Goal: Task Accomplishment & Management: Manage account settings

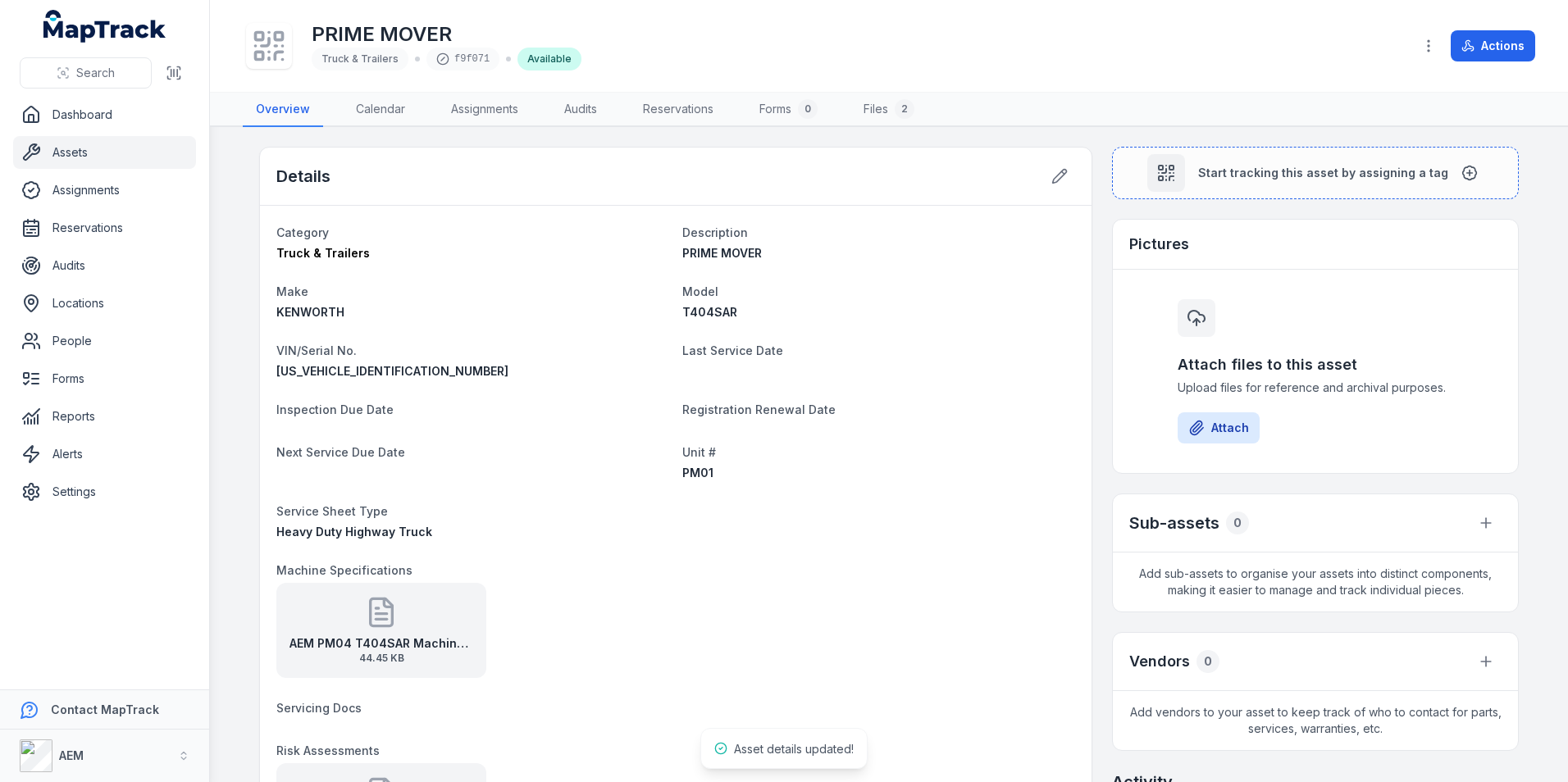
scroll to position [266, 0]
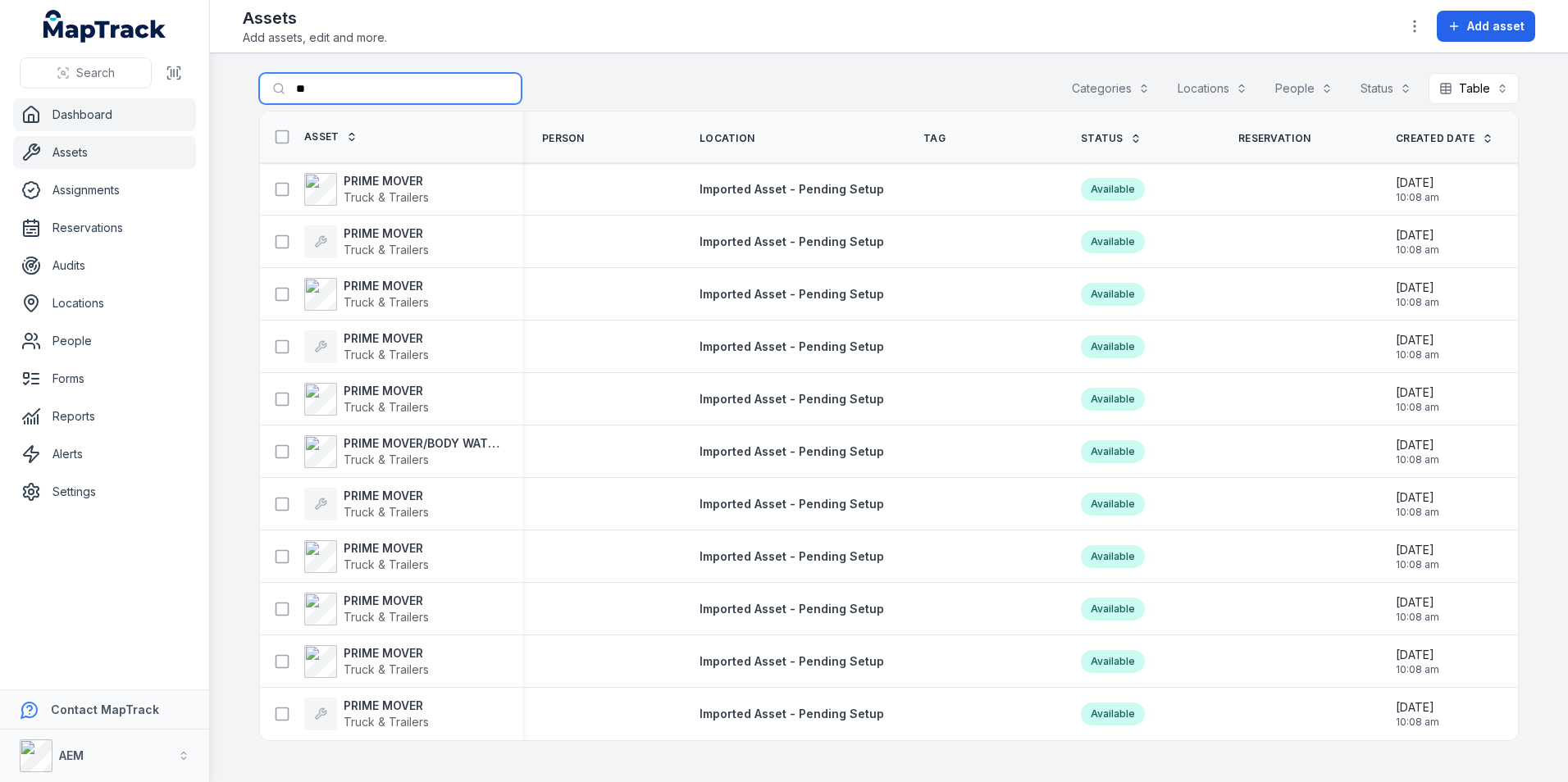
drag, startPoint x: 343, startPoint y: 85, endPoint x: 151, endPoint y: 101, distance: 192.7
click at [174, 99] on div "Search Dashboard Assets Assignments Reservations Audits Locations People Forms …" at bounding box center [784, 391] width 1568 height 782
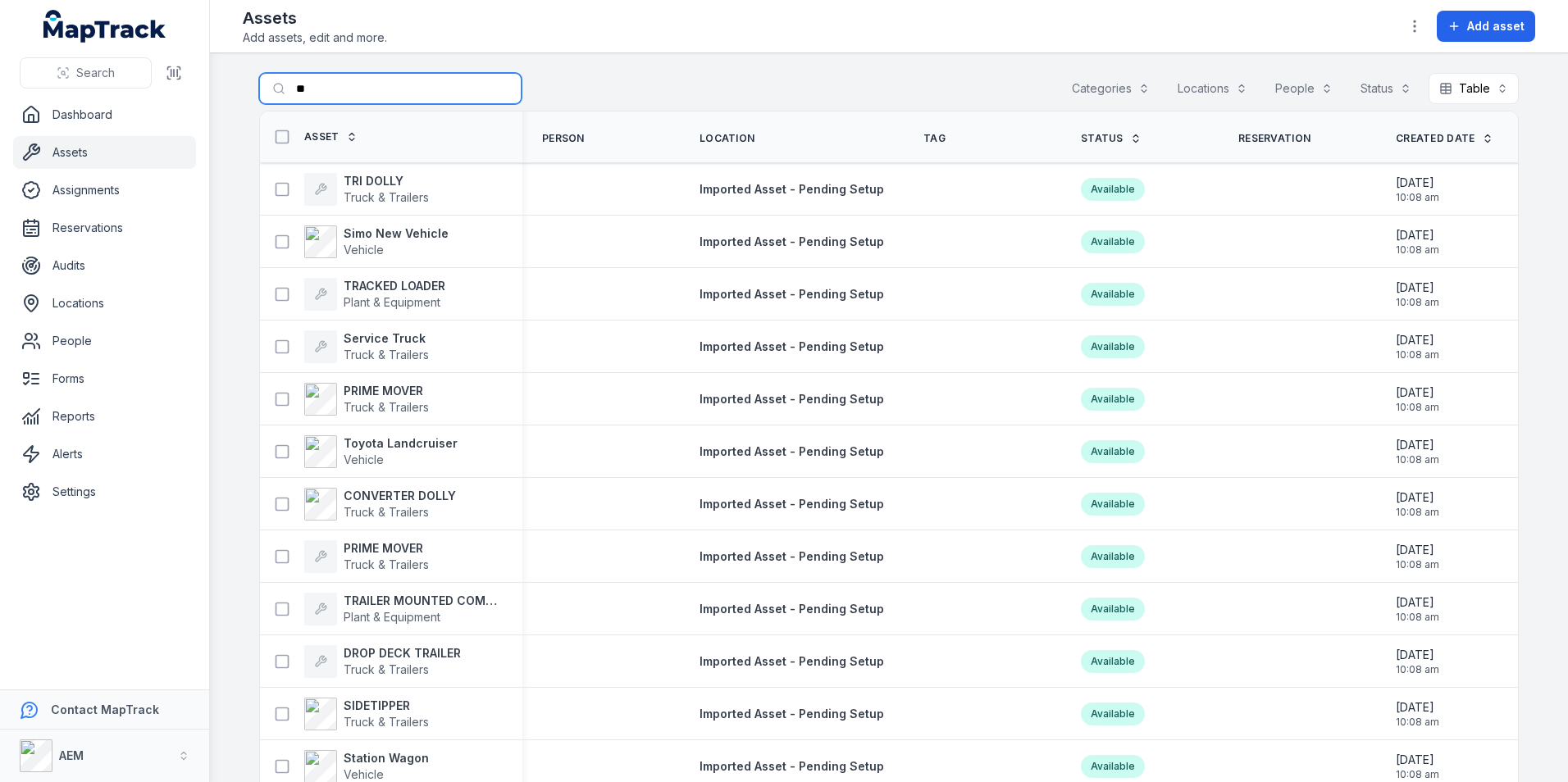
type input "*"
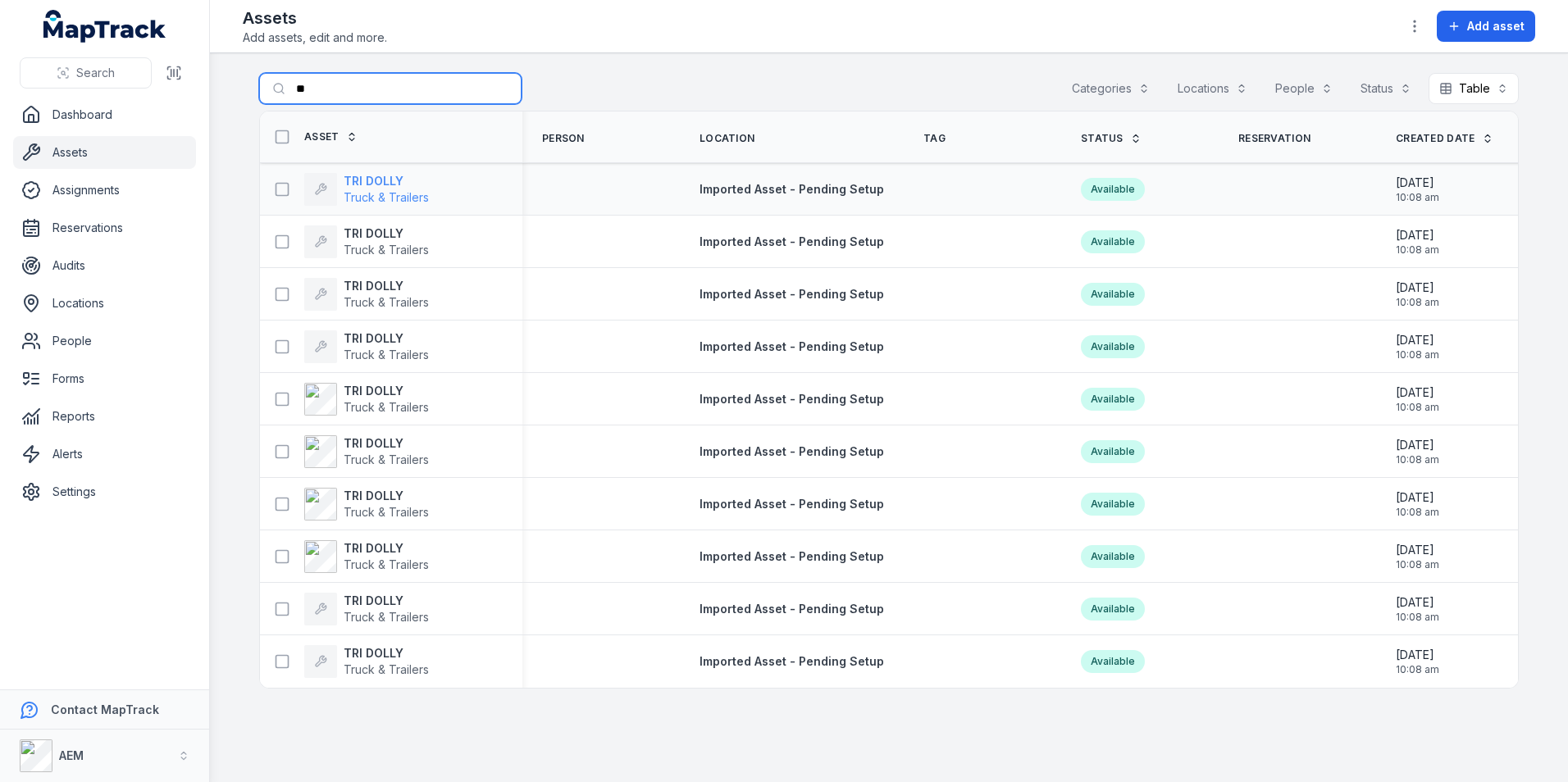
type input "**"
click at [365, 190] on span "Truck & Trailers" at bounding box center [386, 197] width 86 height 14
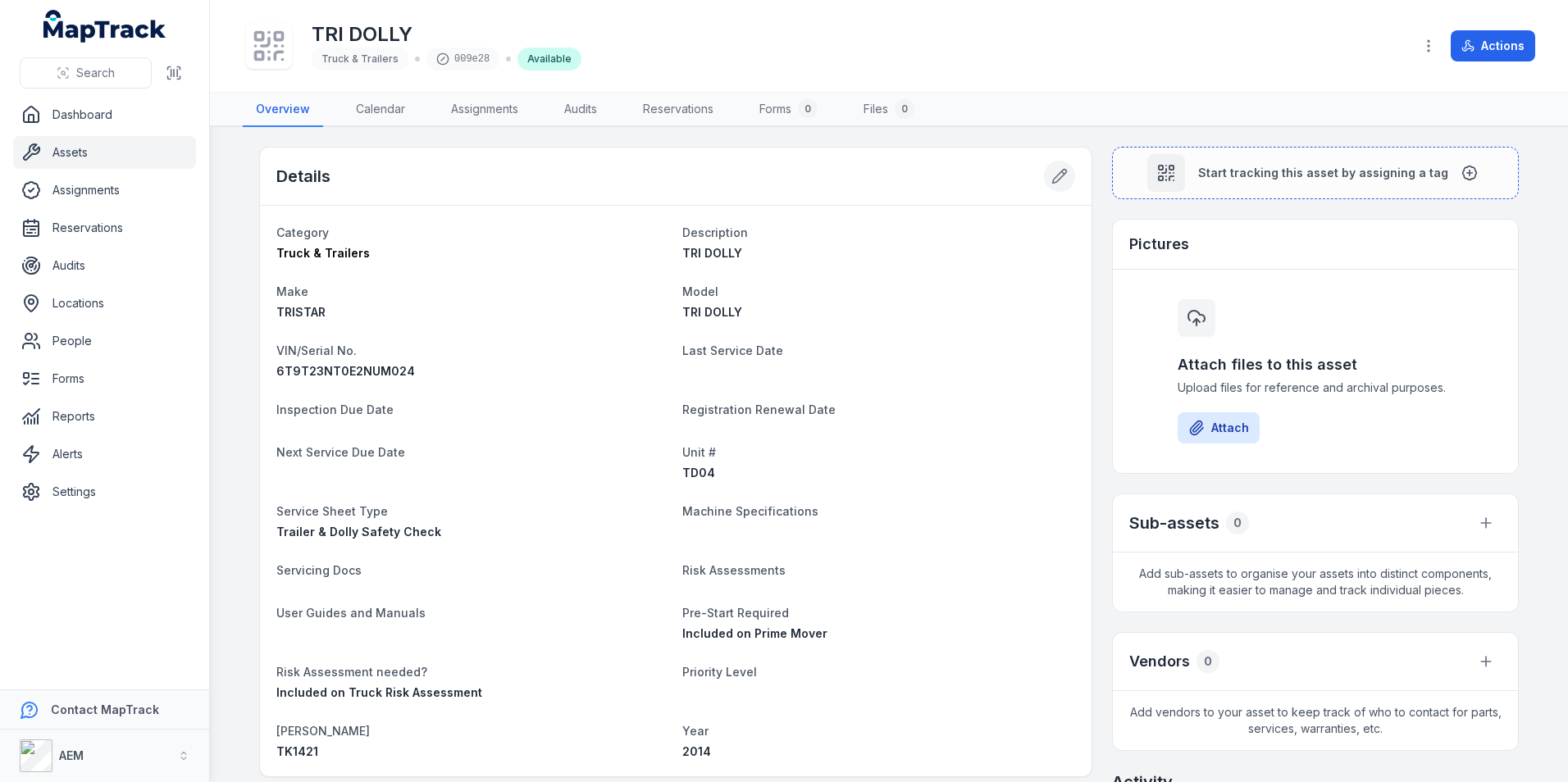
click at [1051, 172] on icon at bounding box center [1059, 176] width 17 height 17
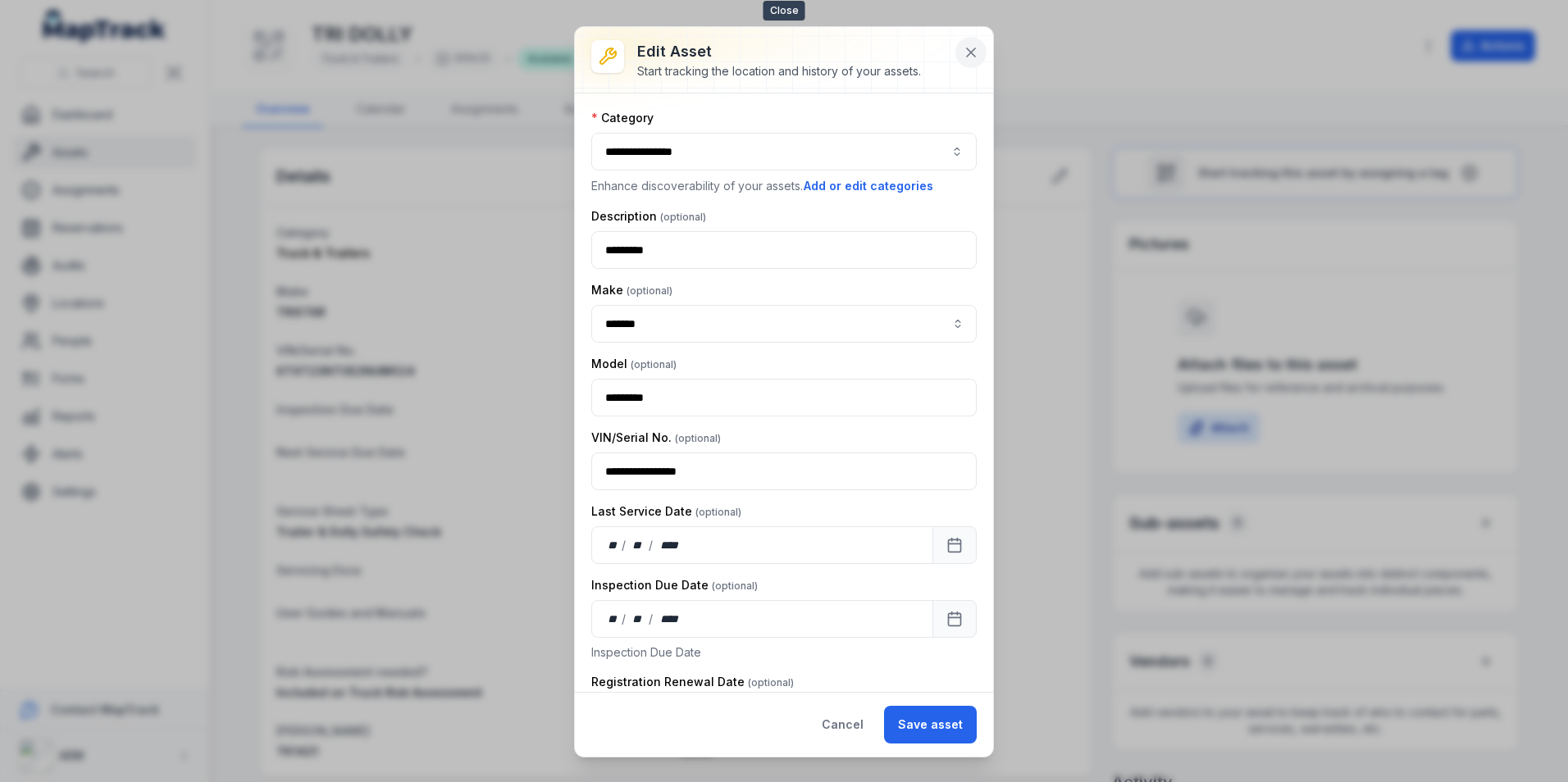
click at [968, 56] on icon at bounding box center [970, 52] width 8 height 8
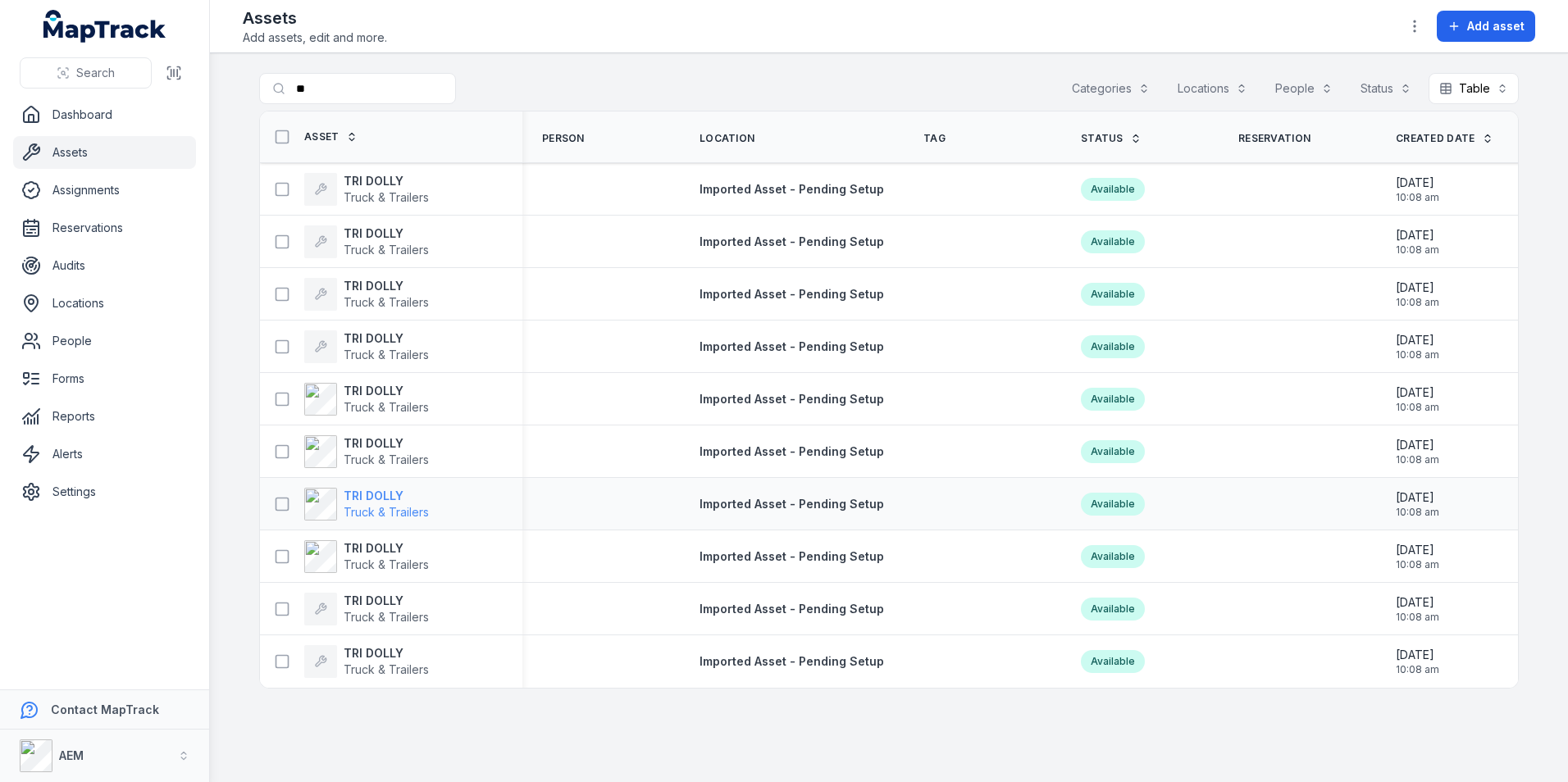
click at [364, 502] on strong "TRI DOLLY" at bounding box center [386, 495] width 86 height 17
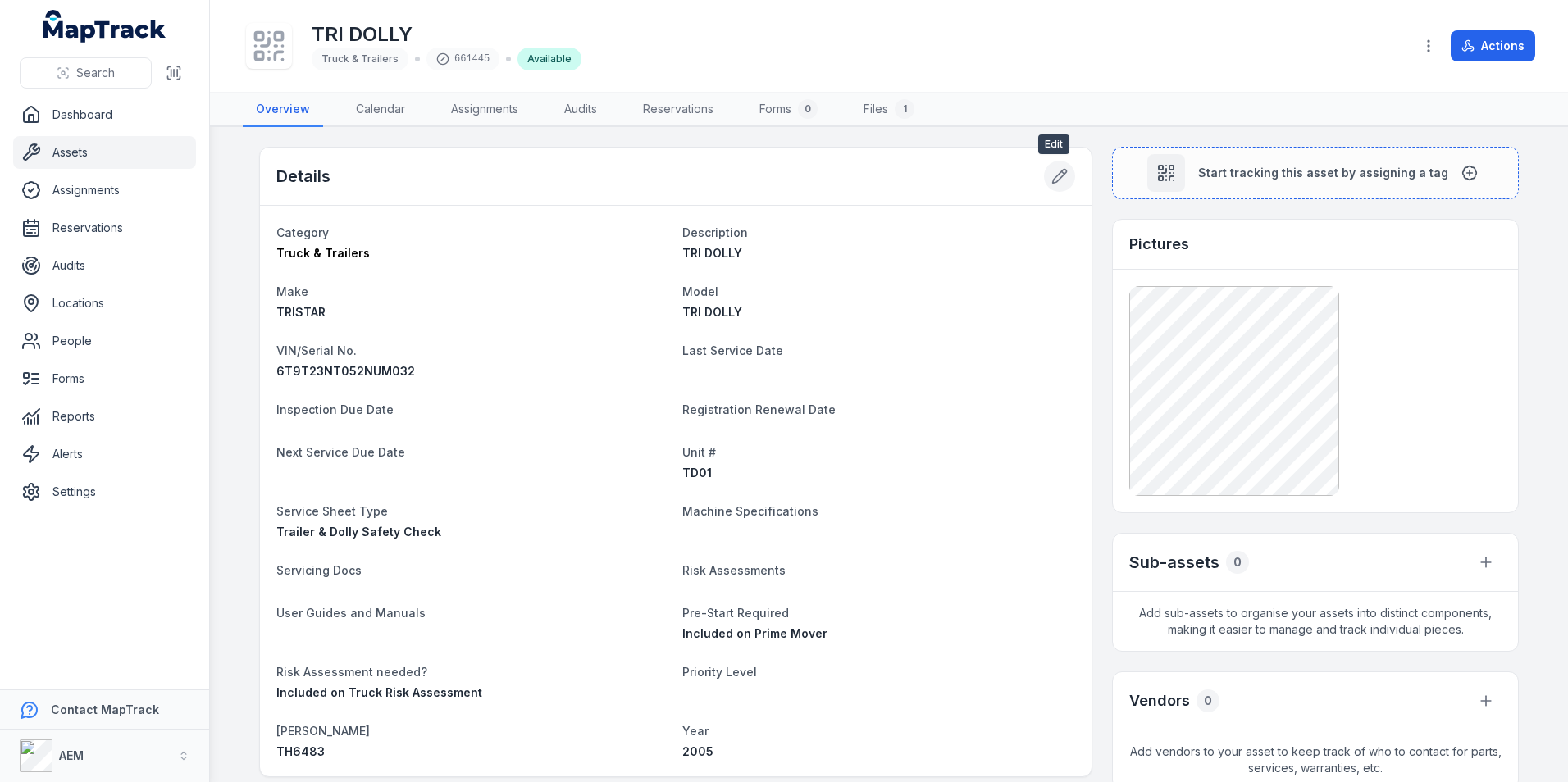
click at [1044, 168] on button at bounding box center [1059, 176] width 31 height 31
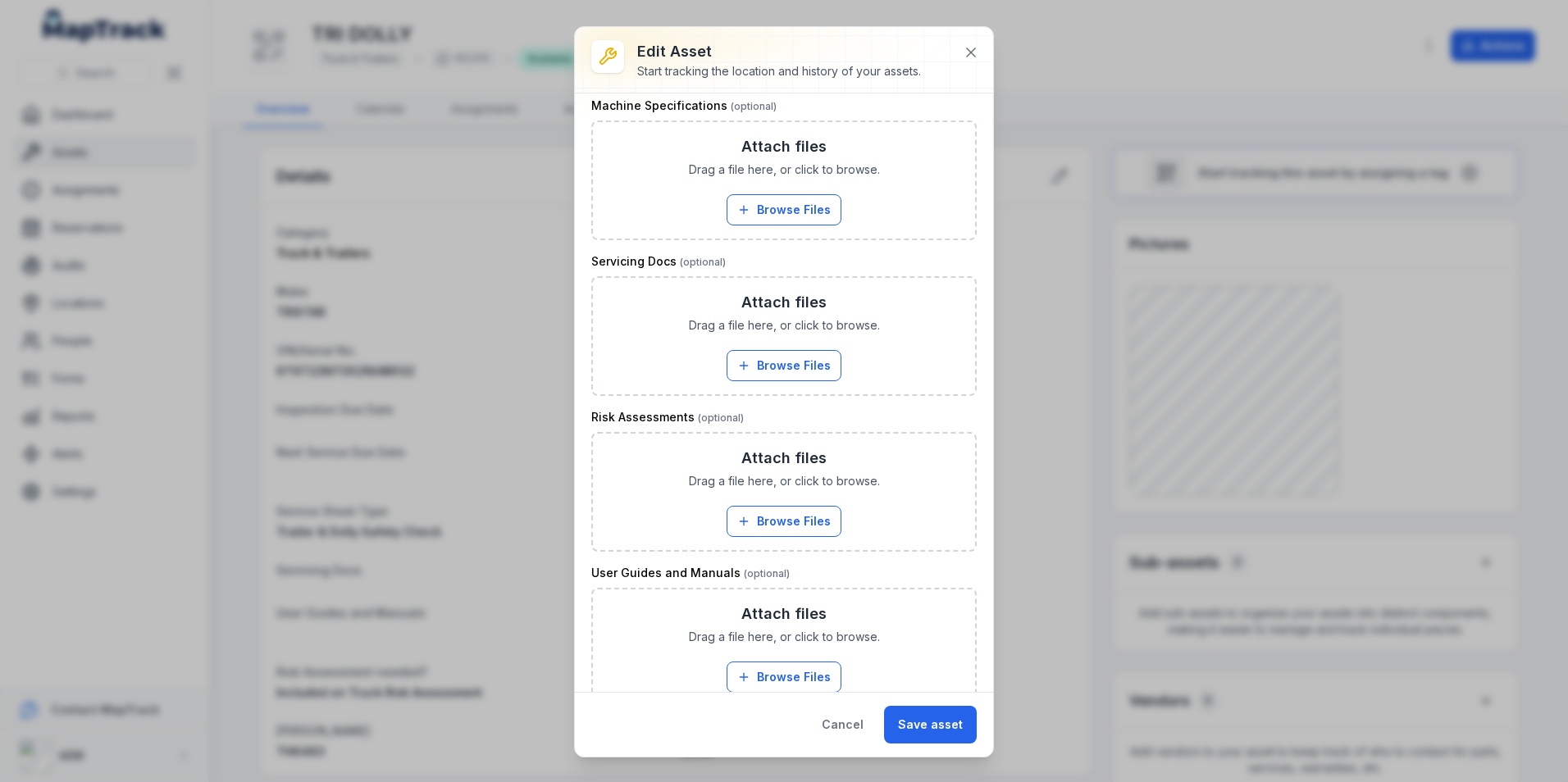
scroll to position [902, 0]
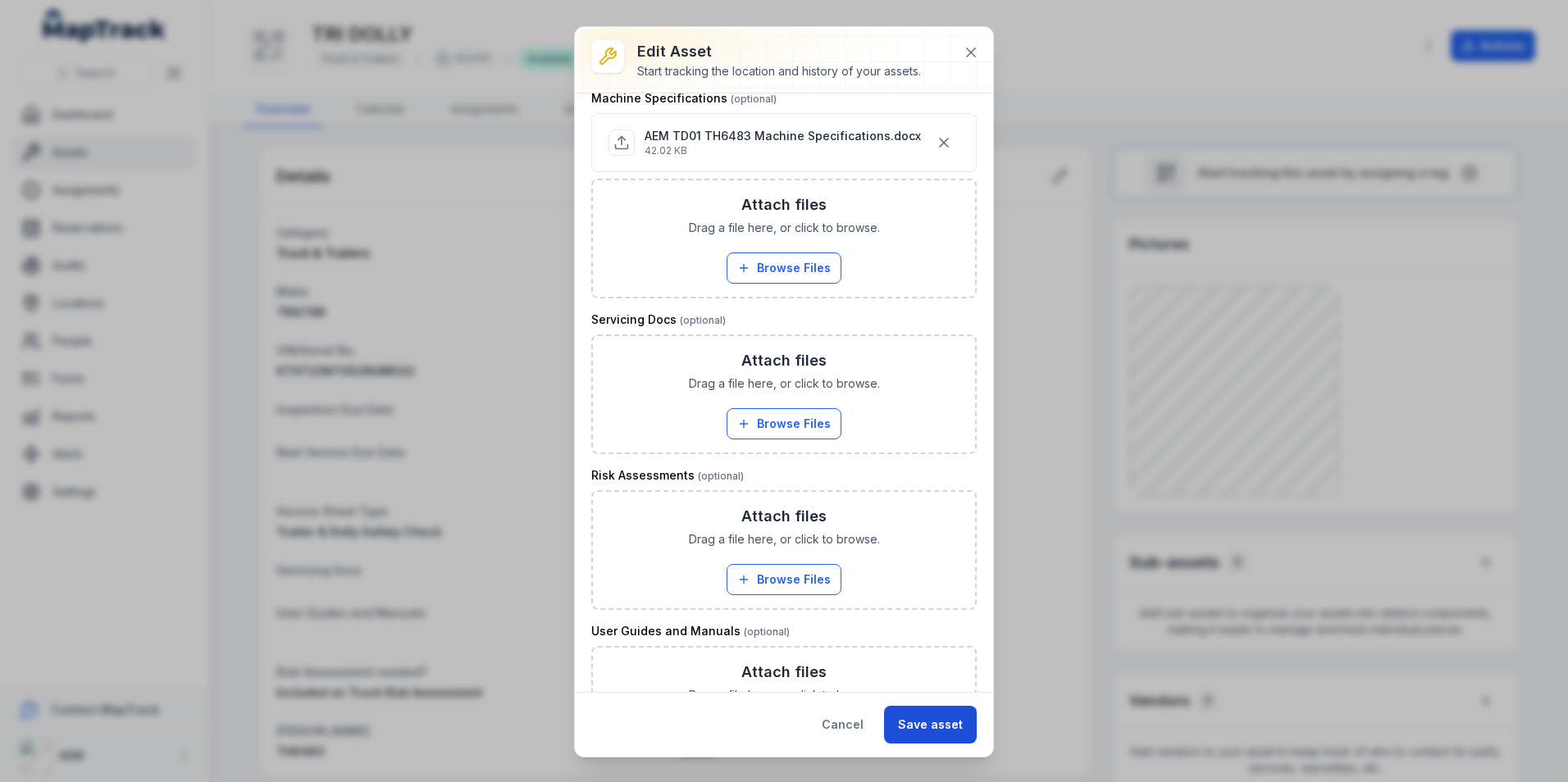
click at [912, 734] on button "Save asset" at bounding box center [930, 724] width 93 height 38
